Goal: Task Accomplishment & Management: Manage account settings

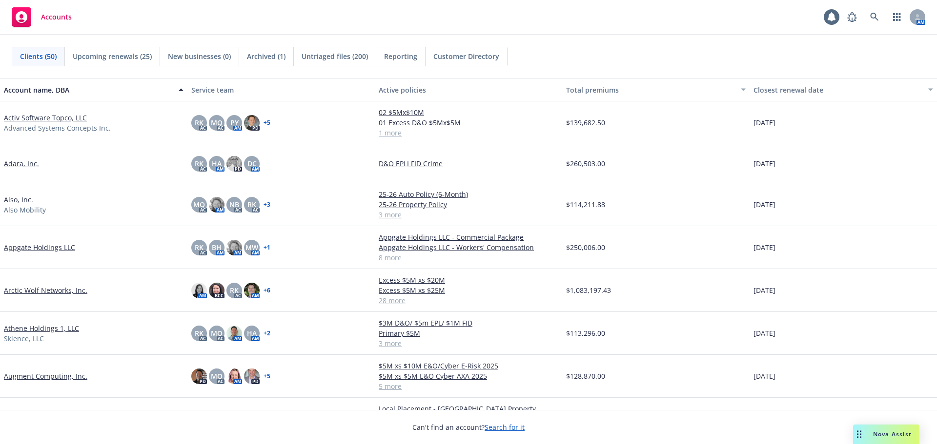
click at [51, 287] on link "Arctic Wolf Networks, Inc." at bounding box center [45, 290] width 83 height 10
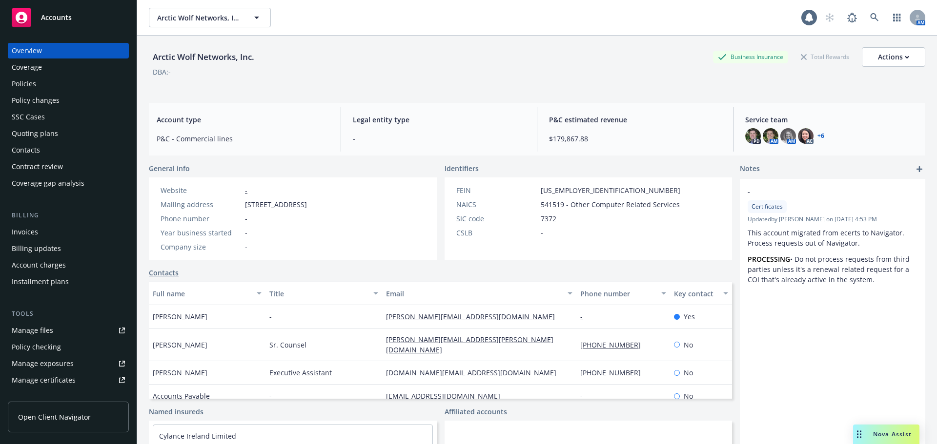
click at [53, 89] on div "Policies" at bounding box center [68, 84] width 113 height 16
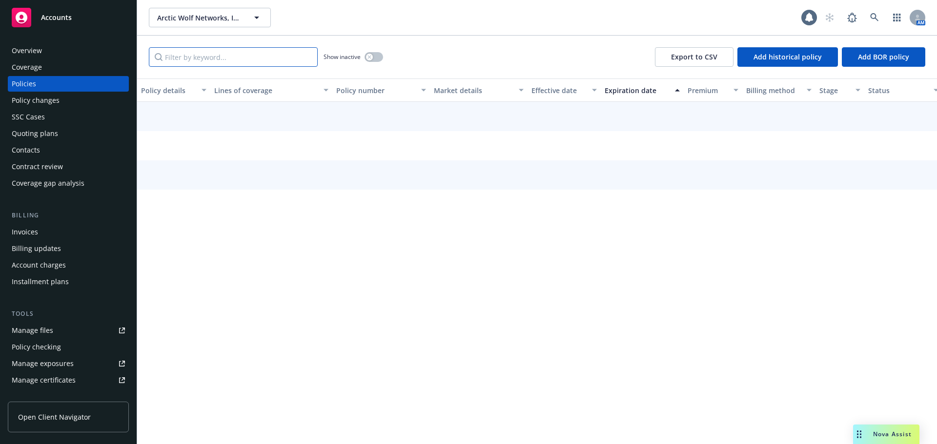
click at [252, 62] on input "Filter by keyword..." at bounding box center [233, 57] width 169 height 20
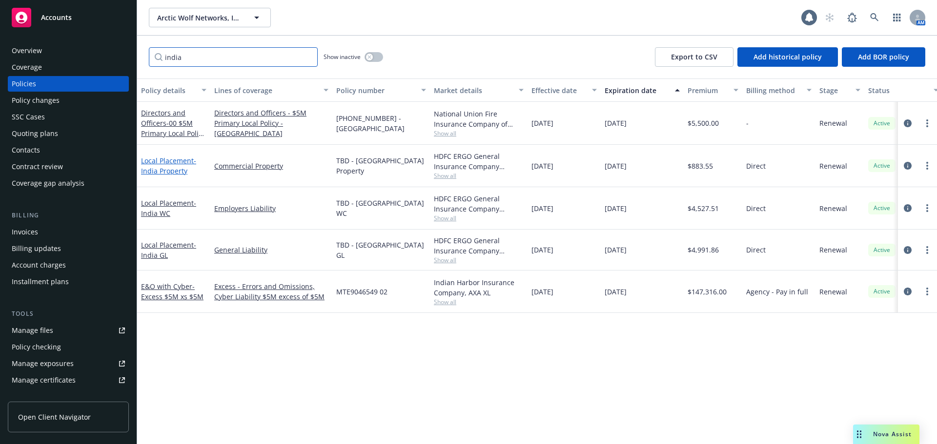
type input "india"
click at [170, 169] on span "- India Property" at bounding box center [168, 166] width 55 height 20
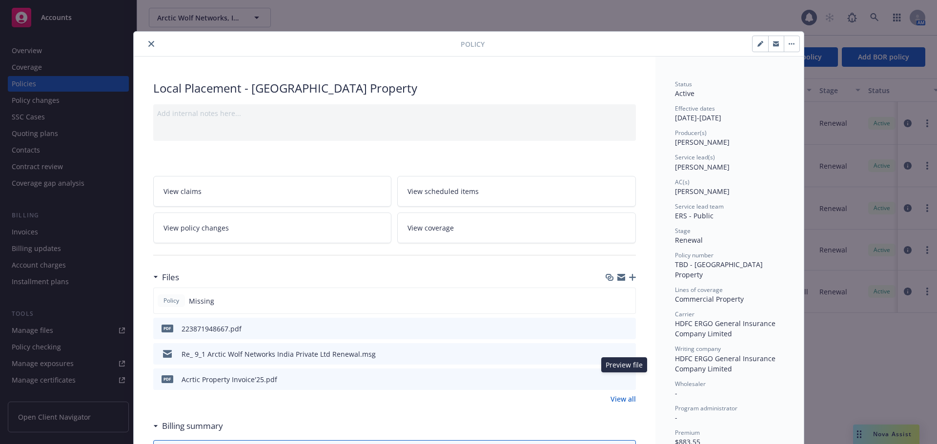
click at [622, 379] on icon "preview file" at bounding box center [626, 379] width 9 height 7
click at [148, 43] on icon "close" at bounding box center [151, 44] width 6 height 6
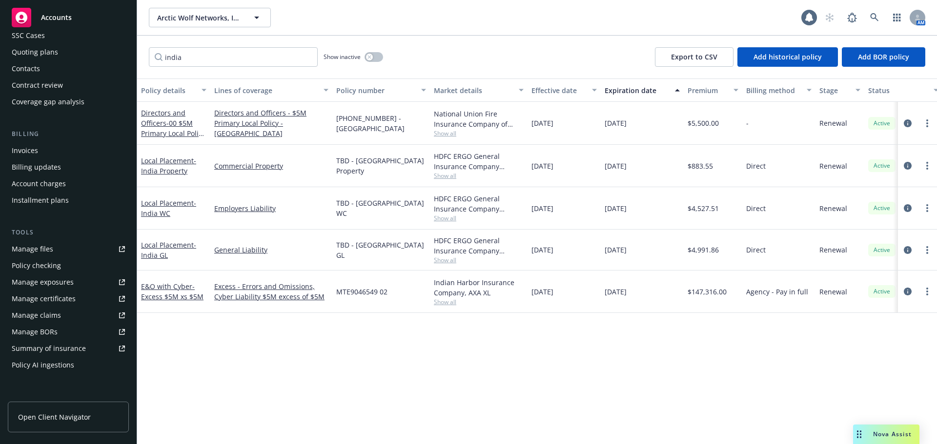
scroll to position [224, 0]
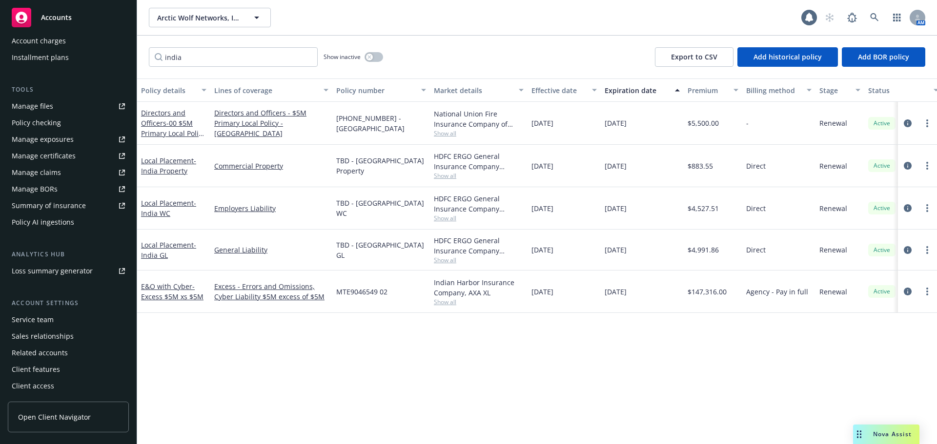
click at [73, 318] on div "Service team" at bounding box center [68, 320] width 113 height 16
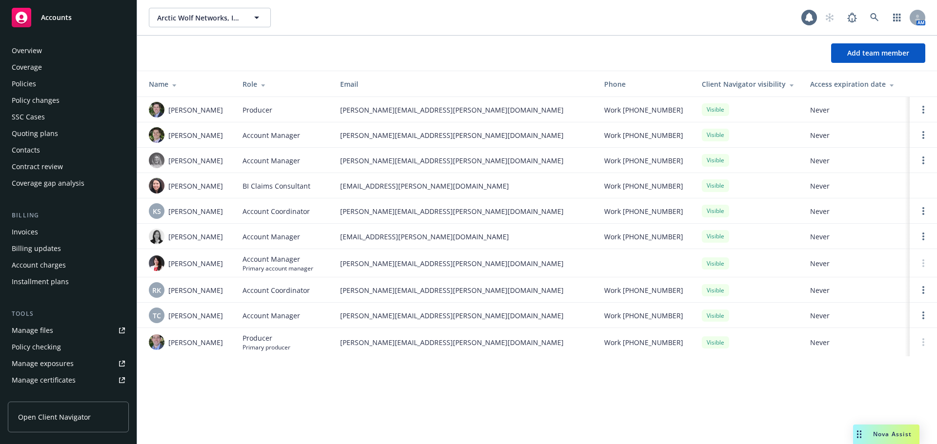
scroll to position [224, 0]
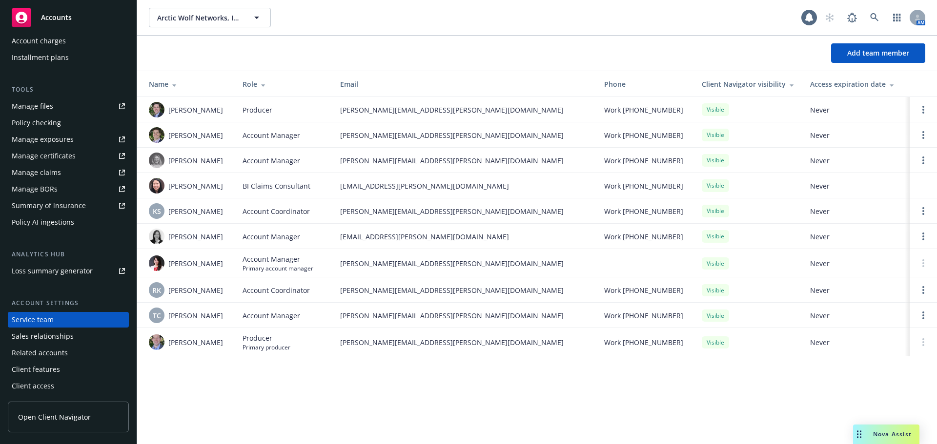
click at [69, 14] on span "Accounts" at bounding box center [56, 18] width 31 height 8
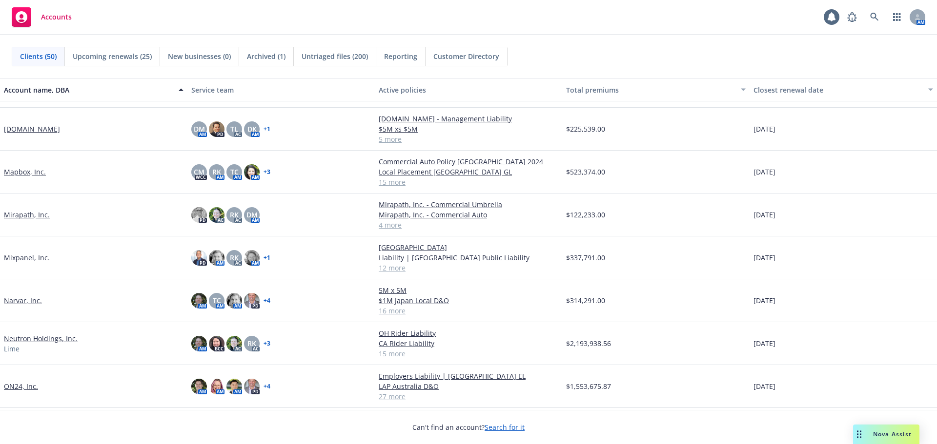
scroll to position [829, 0]
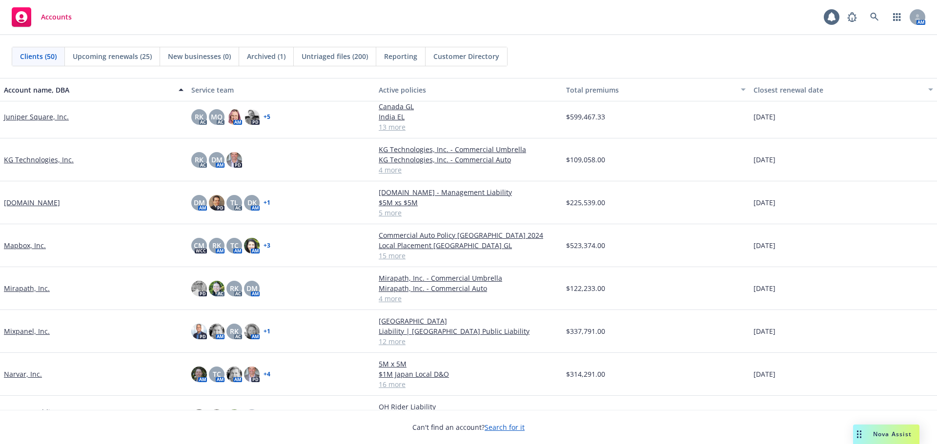
click at [55, 118] on link "Juniper Square, Inc." at bounding box center [36, 117] width 65 height 10
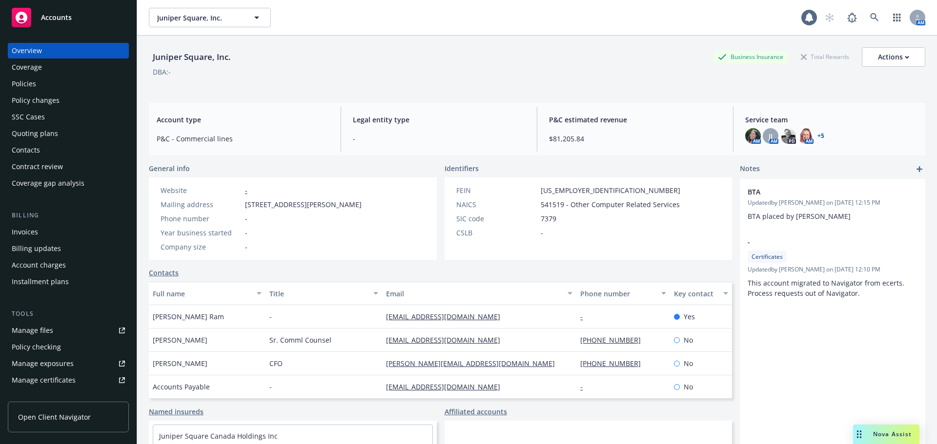
click at [74, 81] on div "Policies" at bounding box center [68, 84] width 113 height 16
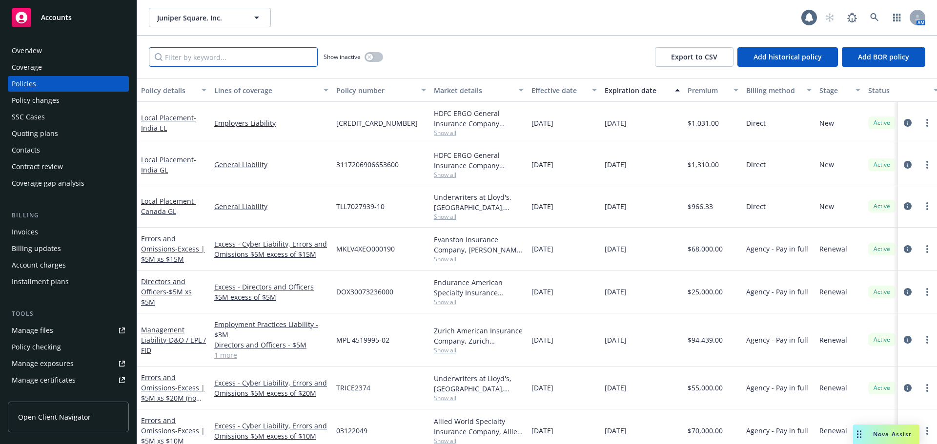
click at [219, 60] on input "Filter by keyword..." at bounding box center [233, 57] width 169 height 20
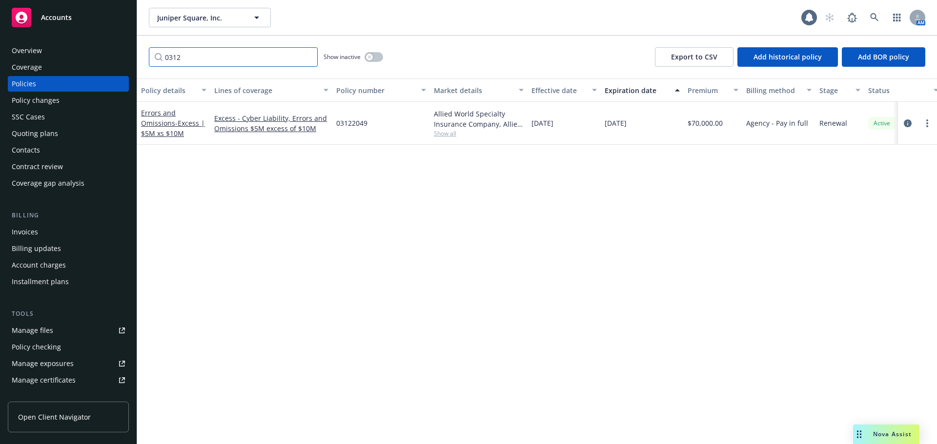
type input "0312"
click at [60, 127] on div "Quoting plans" at bounding box center [68, 134] width 113 height 16
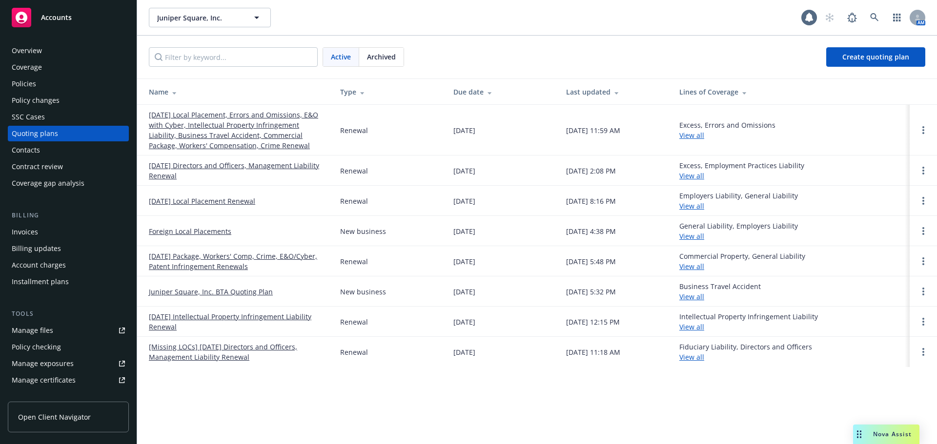
click at [244, 131] on link "11/17/25 Local Placement, Errors and Omissions, E&O with Cyber, Intellectual Pr…" at bounding box center [237, 130] width 176 height 41
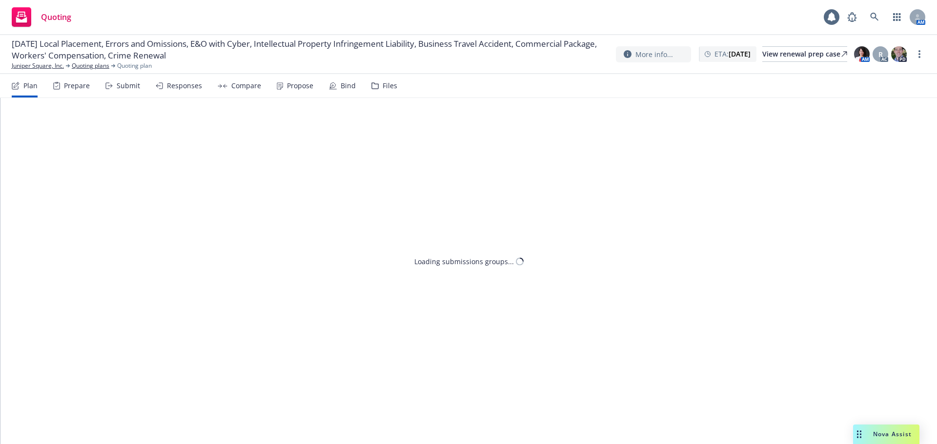
click at [68, 91] on div "Prepare" at bounding box center [71, 85] width 37 height 23
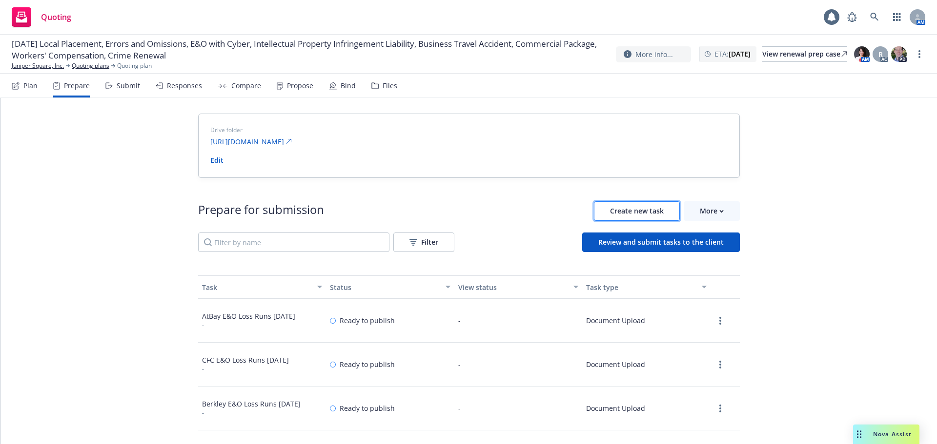
click at [632, 213] on span "Create new task" at bounding box center [637, 210] width 54 height 9
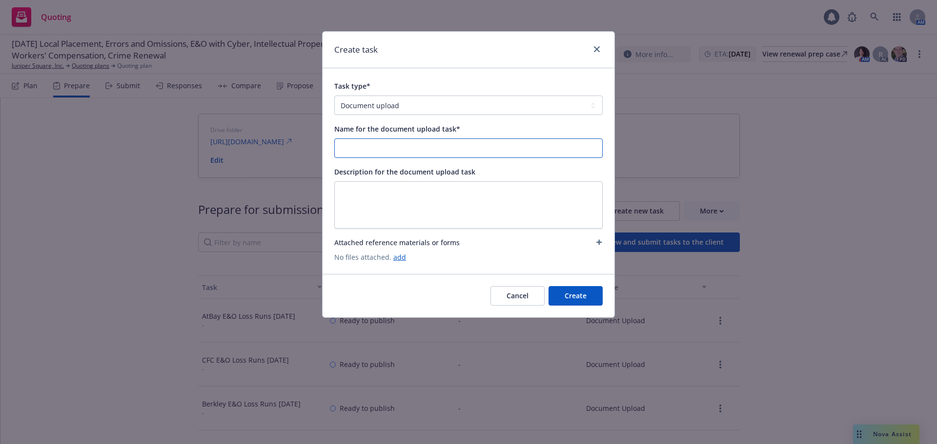
click at [381, 145] on input "Name for the document upload task*" at bounding box center [468, 148] width 267 height 19
click at [441, 149] on input "Allied World E&O Loss Runs 8/26/2024" at bounding box center [468, 148] width 267 height 19
click at [485, 146] on input "Allied World E&O Loss Runs 8/21/2024" at bounding box center [468, 148] width 267 height 19
drag, startPoint x: 485, startPoint y: 146, endPoint x: 334, endPoint y: 152, distance: 151.8
click at [334, 152] on div "Task type* Document upload Complete Workbook application Complete Indio applica…" at bounding box center [468, 171] width 292 height 206
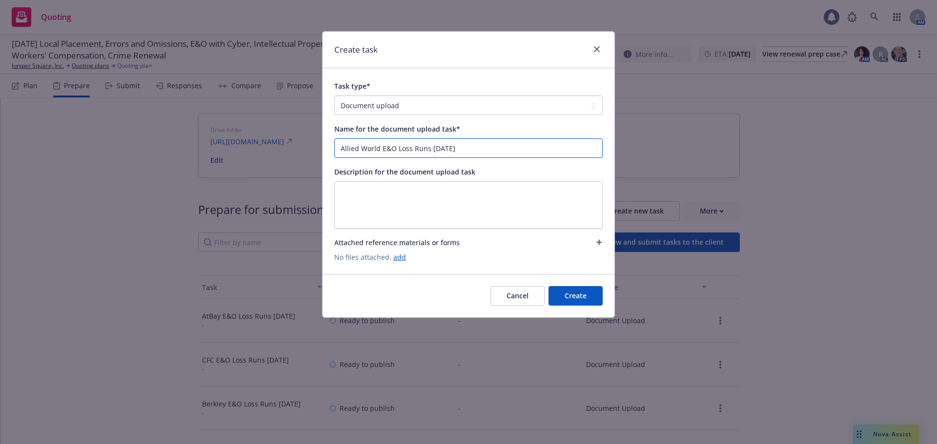
click at [488, 152] on input "Allied World E&O Loss Runs 8/21/2025" at bounding box center [468, 148] width 267 height 19
type input "Allied World E&O Loss Runs 8/21/2025"
click at [399, 258] on link "add" at bounding box center [399, 257] width 13 height 9
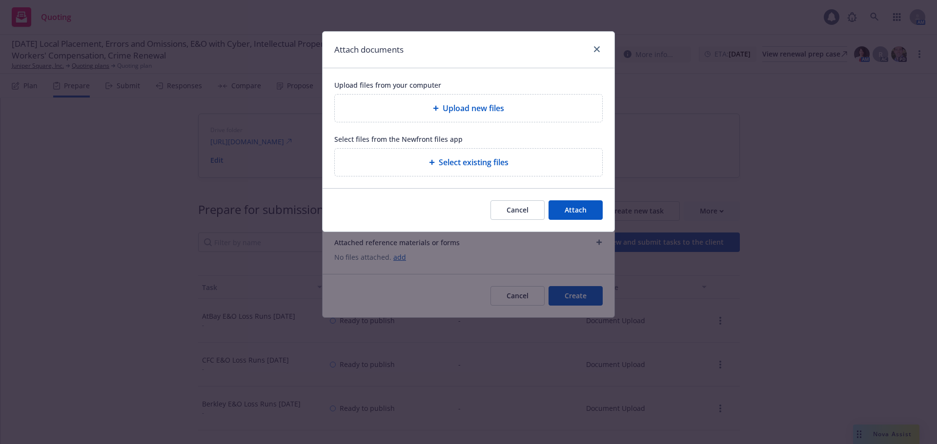
click at [479, 104] on span "Upload new files" at bounding box center [472, 108] width 61 height 12
type textarea "x"
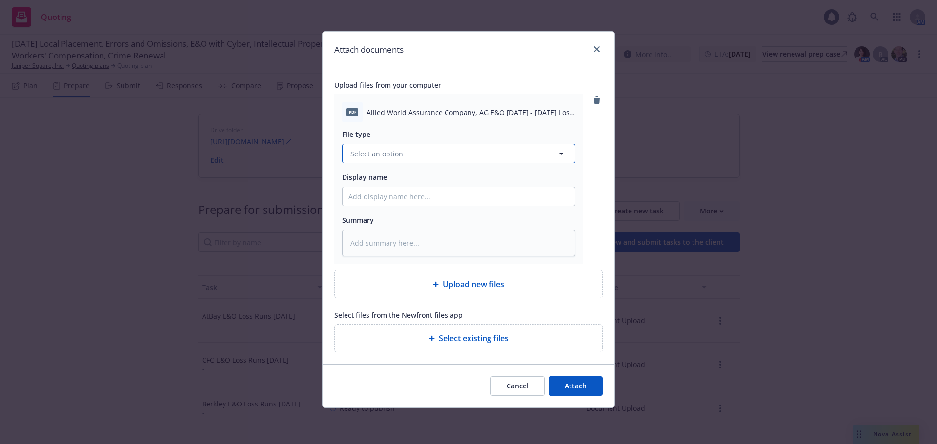
click at [453, 153] on button "Select an option" at bounding box center [458, 154] width 233 height 20
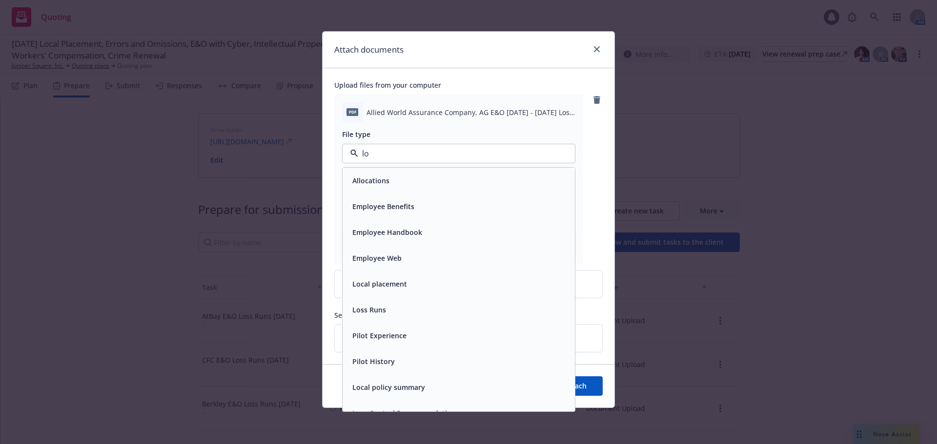
type input "los"
click at [436, 172] on div "Loss Runs" at bounding box center [458, 181] width 232 height 26
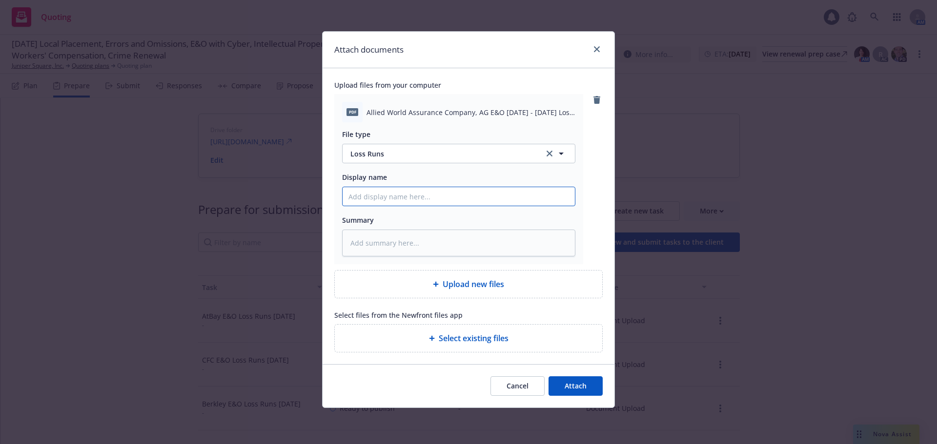
paste input "Allied World E&O Loss Runs 8/21/2025"
type textarea "x"
type input "Allied World E&O Loss Runs 8/21/2025"
click at [588, 380] on button "Attach" at bounding box center [575, 387] width 54 height 20
type textarea "x"
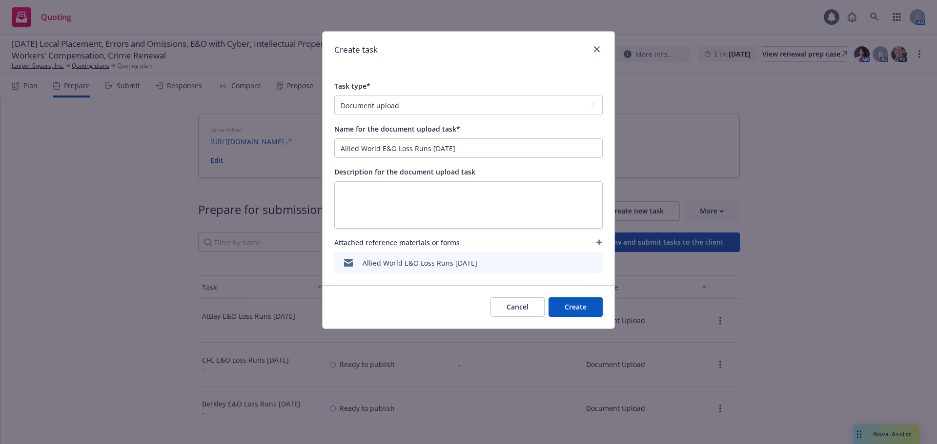
click at [572, 303] on button "Create" at bounding box center [575, 308] width 54 height 20
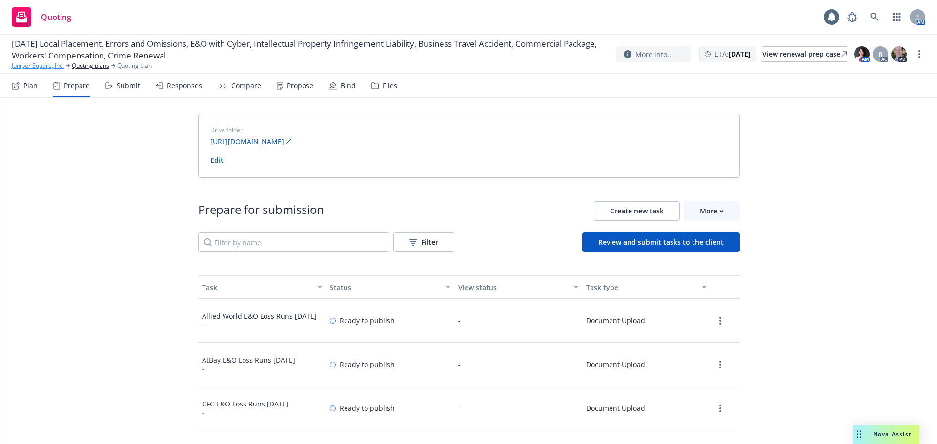
click at [52, 65] on link "Juniper Square, Inc." at bounding box center [38, 65] width 52 height 9
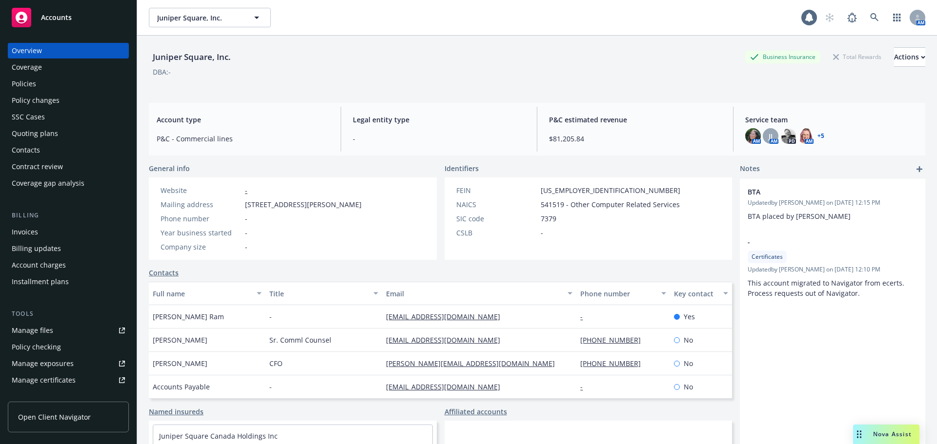
click at [51, 23] on div "Accounts" at bounding box center [68, 18] width 113 height 20
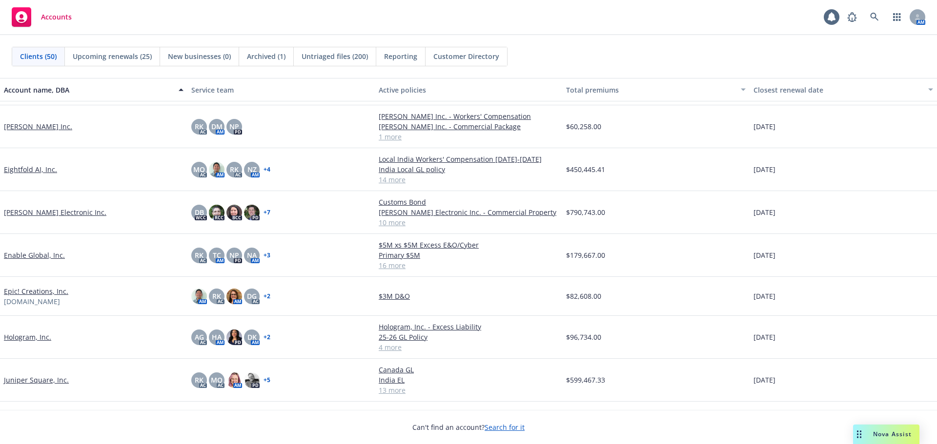
scroll to position [732, 0]
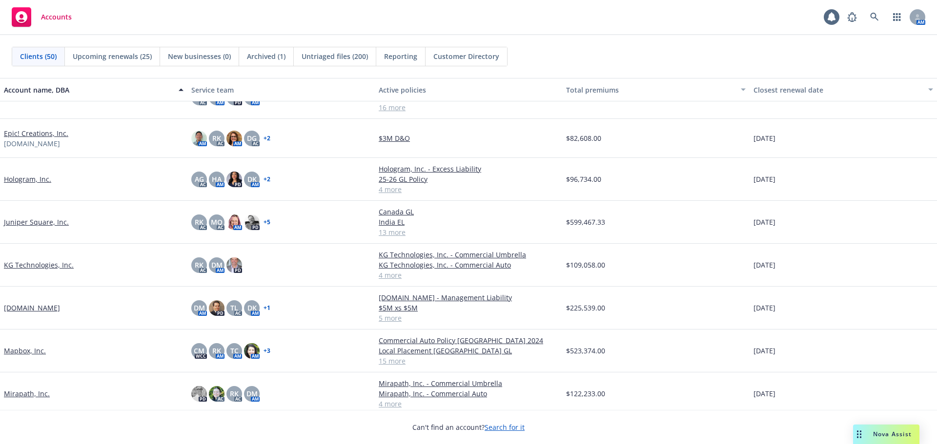
click at [22, 305] on link "[DOMAIN_NAME]" at bounding box center [32, 308] width 56 height 10
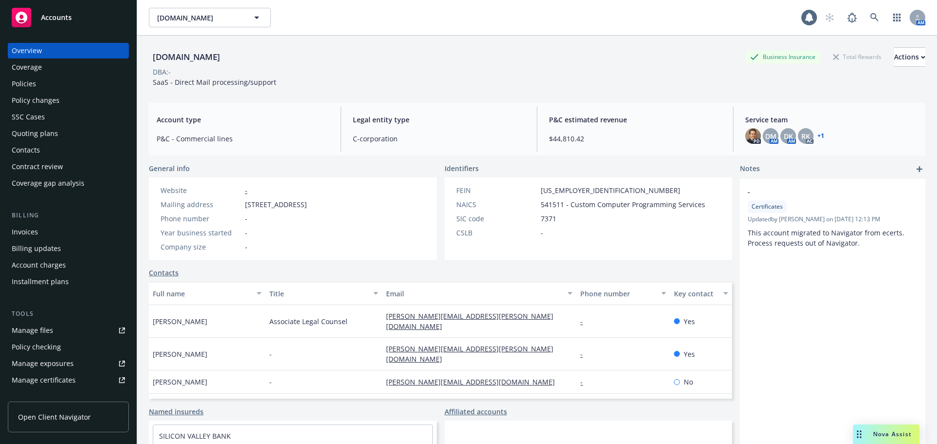
click at [68, 101] on div "Policy changes" at bounding box center [68, 101] width 113 height 16
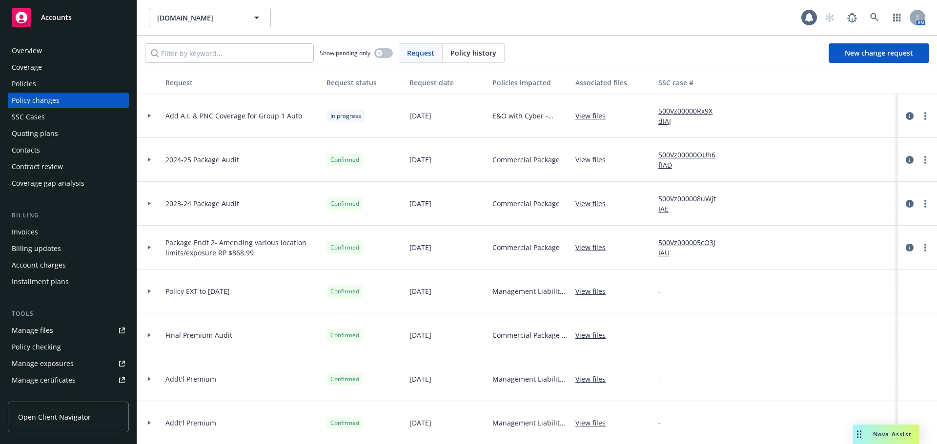
click at [146, 117] on div at bounding box center [149, 115] width 17 height 3
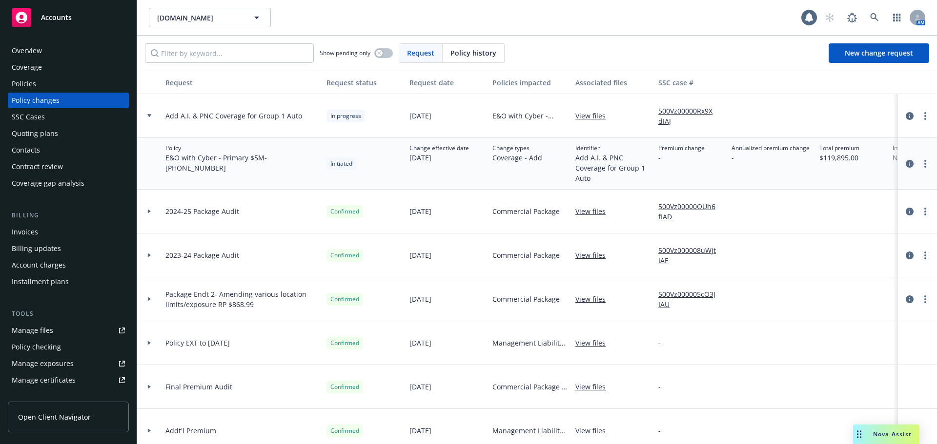
click at [905, 165] on icon "circleInformation" at bounding box center [909, 164] width 8 height 8
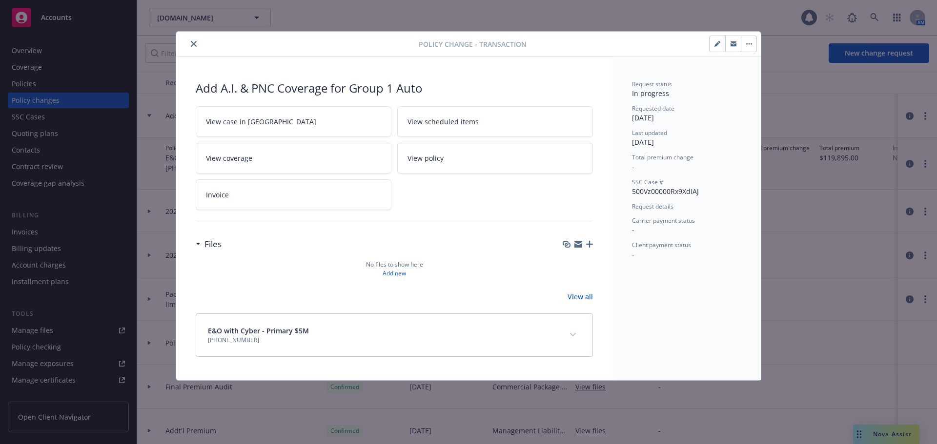
click at [749, 44] on icon "button" at bounding box center [748, 43] width 1 height 1
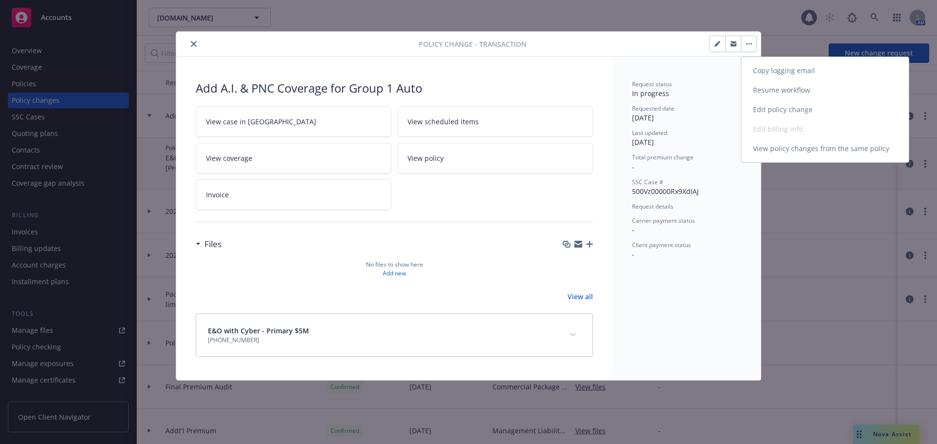
click at [787, 94] on link "Resume workflow" at bounding box center [824, 90] width 167 height 20
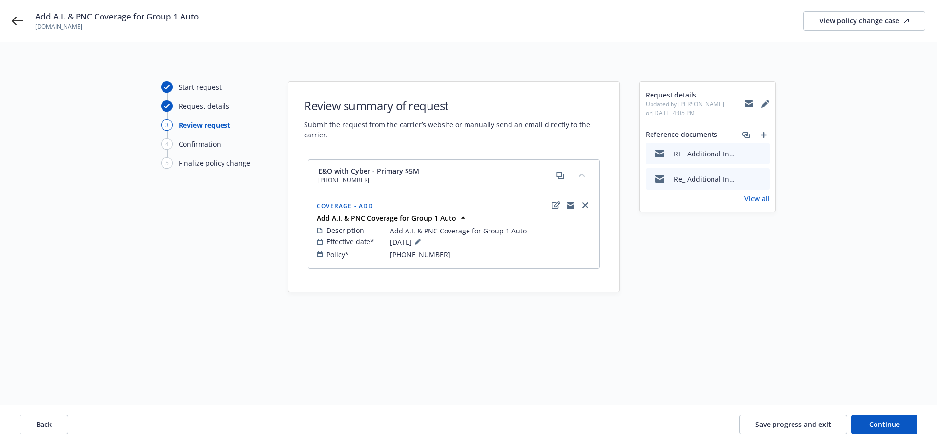
click at [764, 198] on link "View all" at bounding box center [756, 199] width 25 height 10
click at [761, 134] on icon "add" at bounding box center [763, 135] width 6 height 6
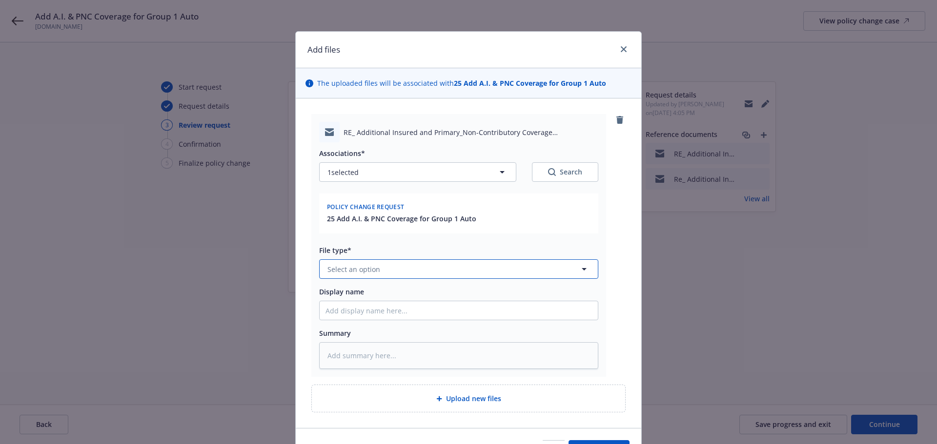
click at [403, 273] on button "Select an option" at bounding box center [458, 269] width 279 height 20
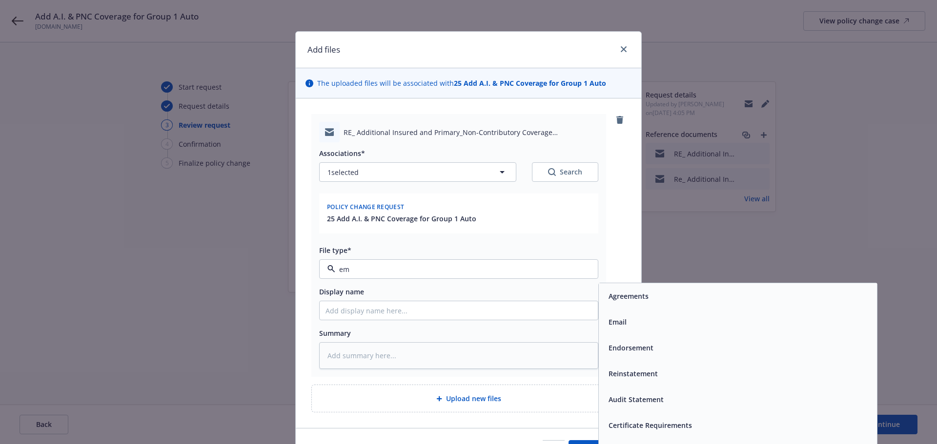
type input "ema"
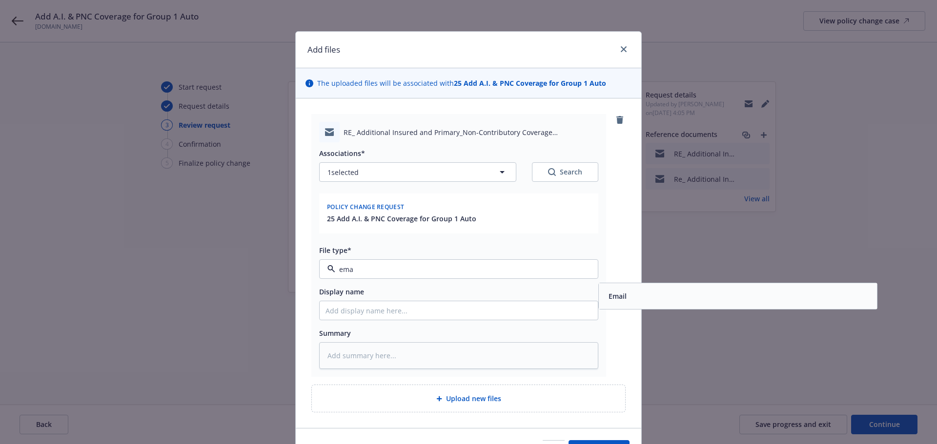
click at [643, 300] on div "Email" at bounding box center [737, 296] width 266 height 14
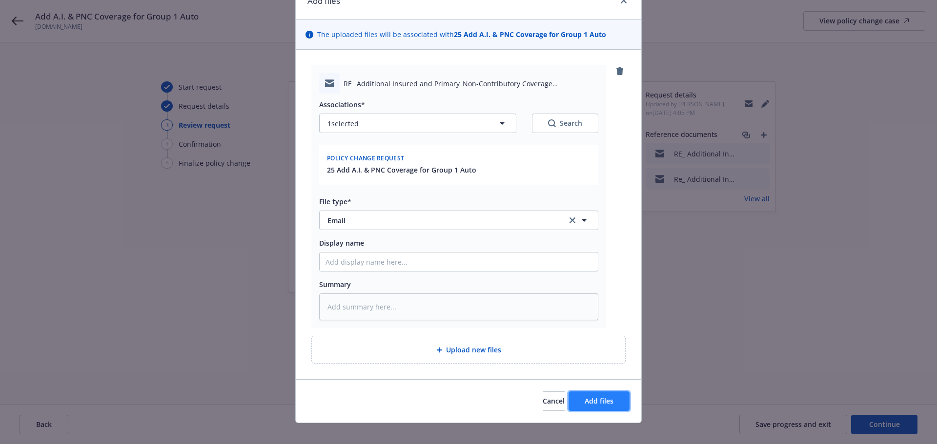
click at [594, 407] on button "Add files" at bounding box center [598, 402] width 61 height 20
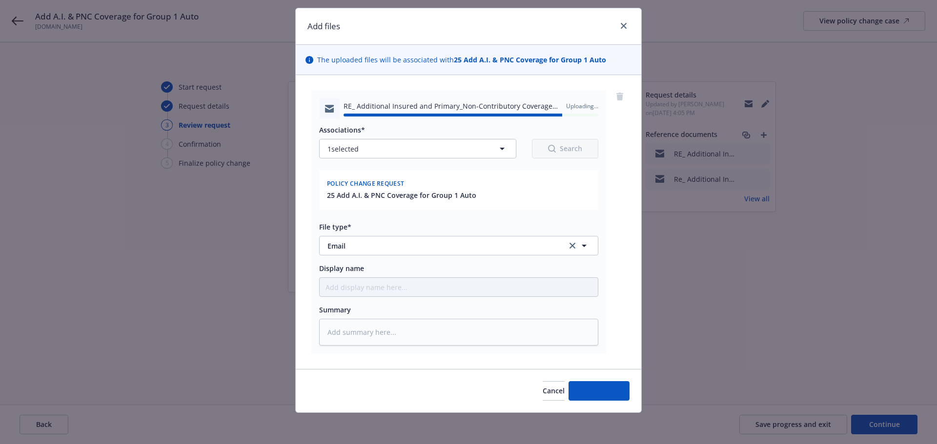
type textarea "x"
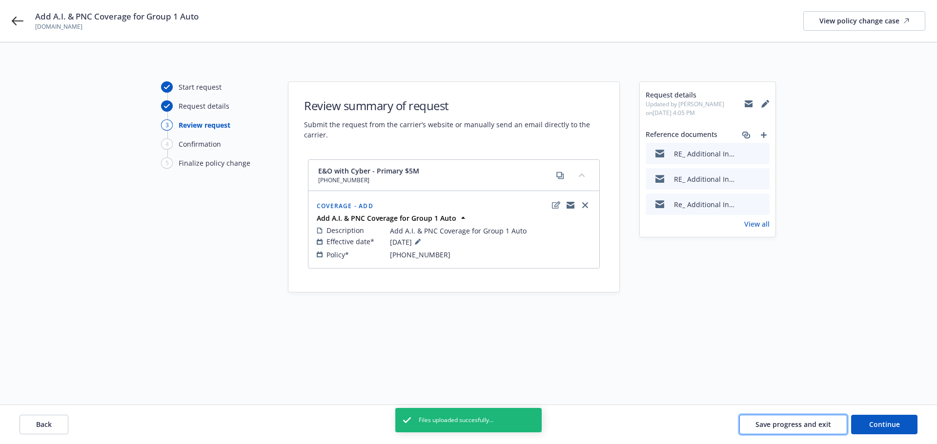
click at [808, 426] on span "Save progress and exit" at bounding box center [793, 424] width 76 height 9
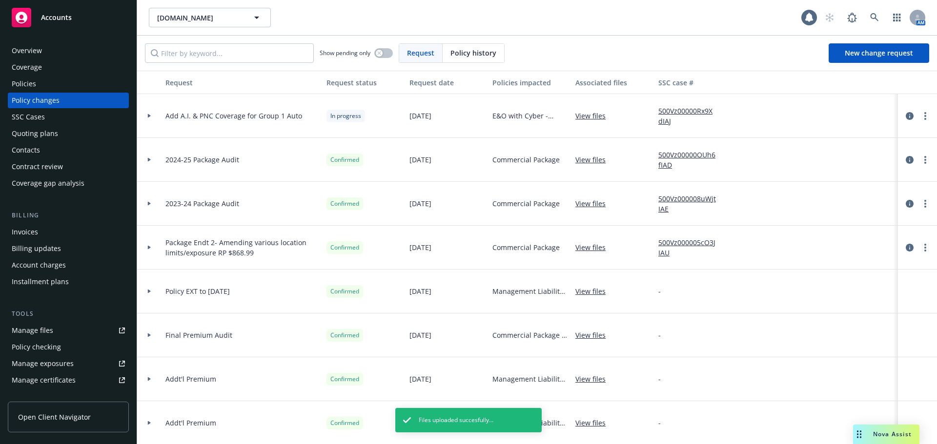
click at [37, 13] on div "Accounts" at bounding box center [68, 18] width 113 height 20
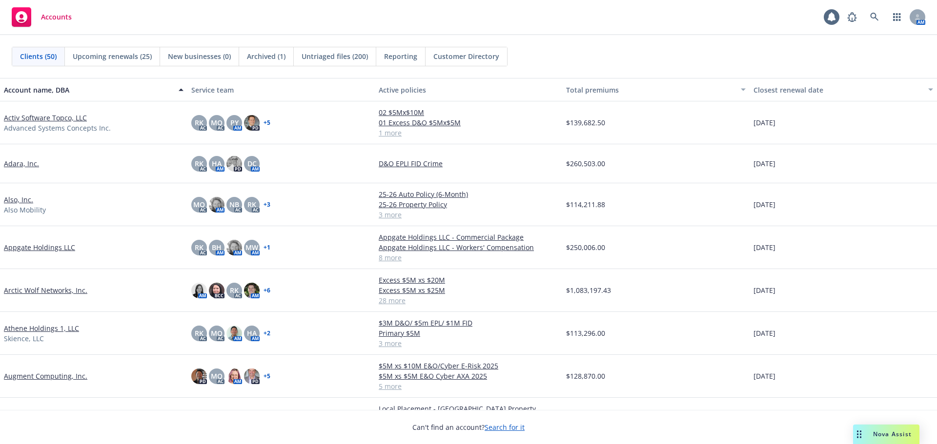
click at [57, 289] on link "Arctic Wolf Networks, Inc." at bounding box center [45, 290] width 83 height 10
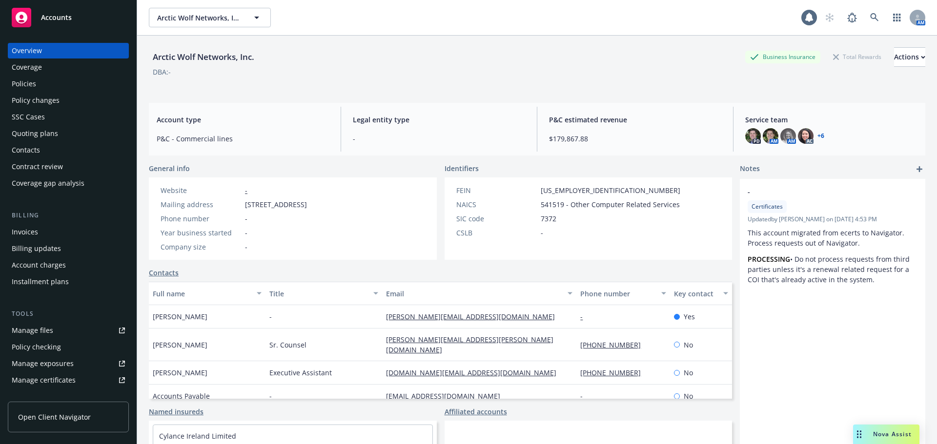
click at [30, 88] on div "Policies" at bounding box center [24, 84] width 24 height 16
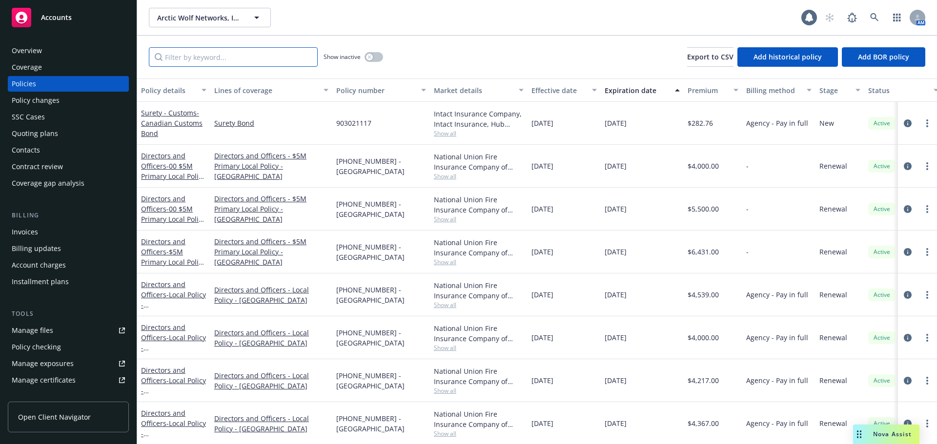
click at [216, 53] on input "Filter by keyword..." at bounding box center [233, 57] width 169 height 20
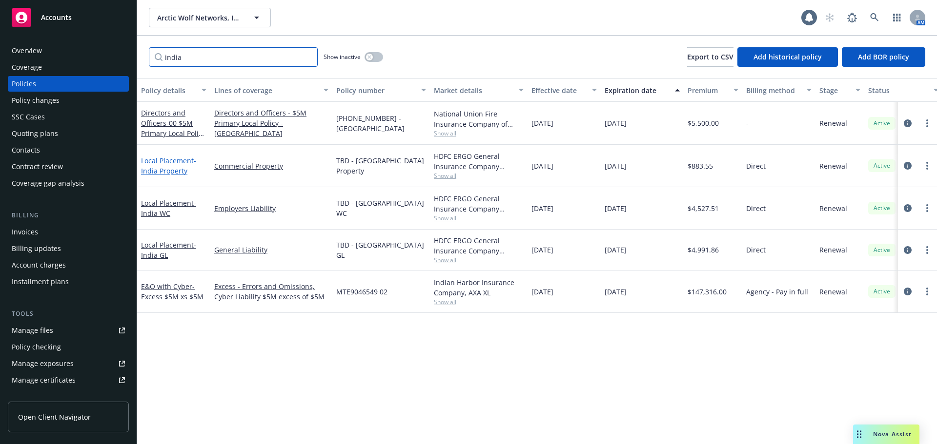
type input "india"
click at [167, 160] on link "Local Placement - [GEOGRAPHIC_DATA] Property" at bounding box center [168, 166] width 55 height 20
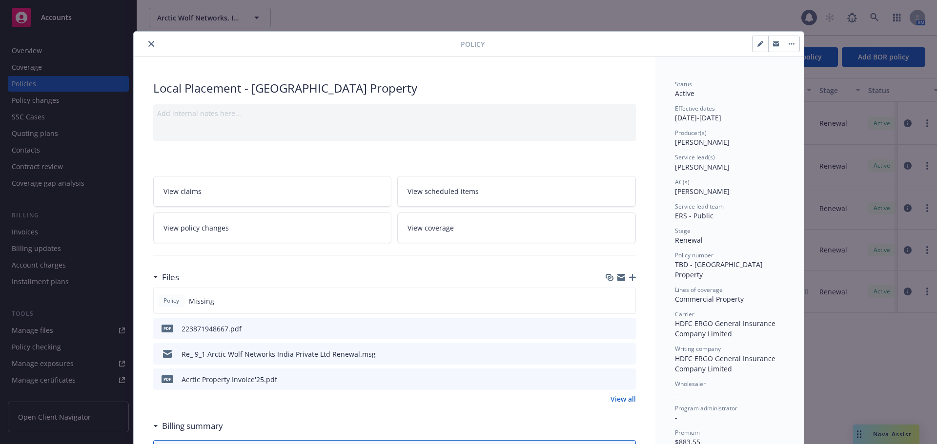
click at [623, 351] on icon "preview file" at bounding box center [626, 353] width 9 height 7
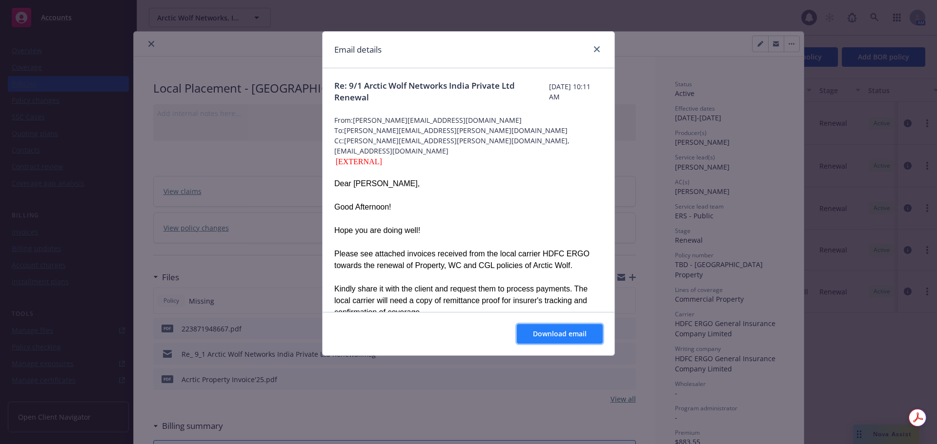
click at [591, 339] on button "Download email" at bounding box center [560, 334] width 86 height 20
click at [594, 50] on icon "close" at bounding box center [597, 49] width 6 height 6
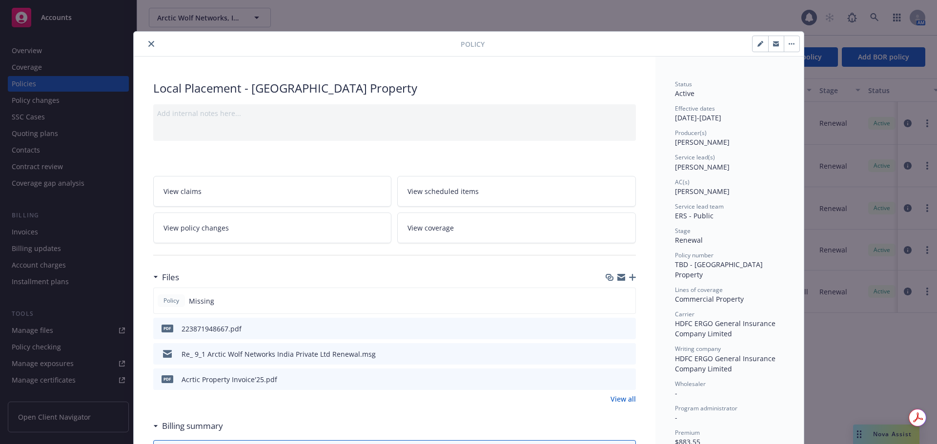
click at [149, 46] on icon "close" at bounding box center [151, 44] width 6 height 6
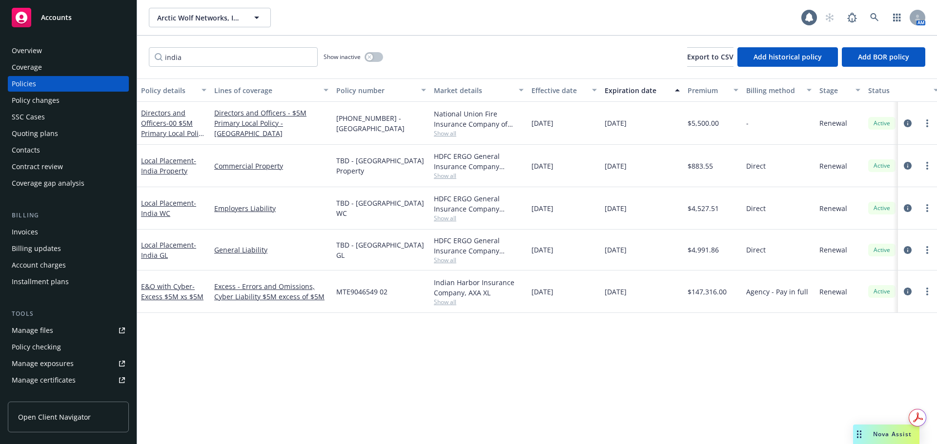
click at [55, 18] on span "Accounts" at bounding box center [56, 18] width 31 height 8
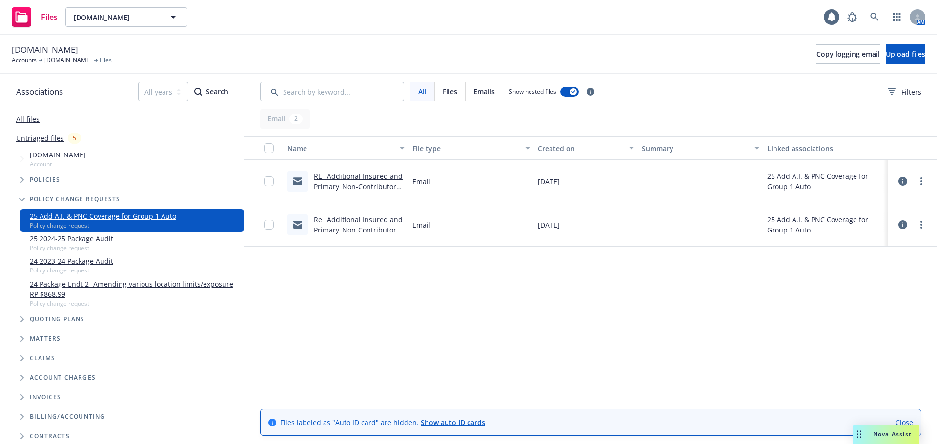
click at [393, 179] on link "RE_ Additional Insured and Primary_Non-Contributory Coverage Endorsements - Lob…" at bounding box center [358, 197] width 89 height 50
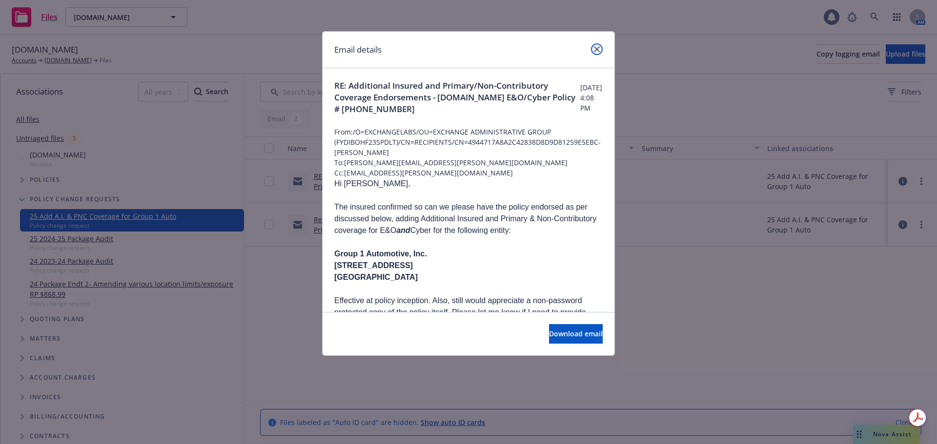
click at [596, 49] on icon "close" at bounding box center [597, 49] width 6 height 6
